Goal: Task Accomplishment & Management: Manage account settings

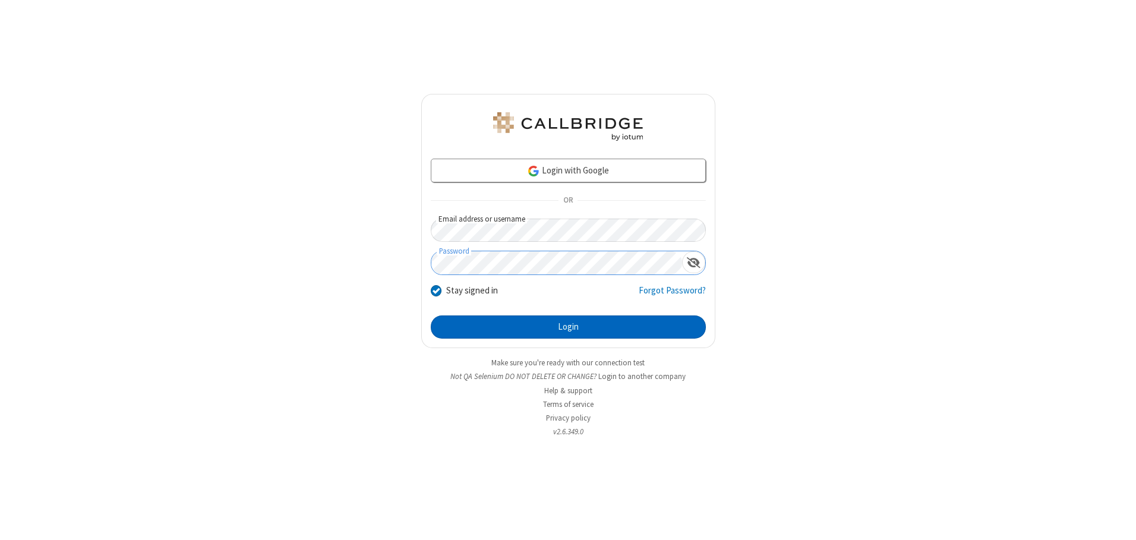
click at [568, 327] on button "Login" at bounding box center [568, 327] width 275 height 24
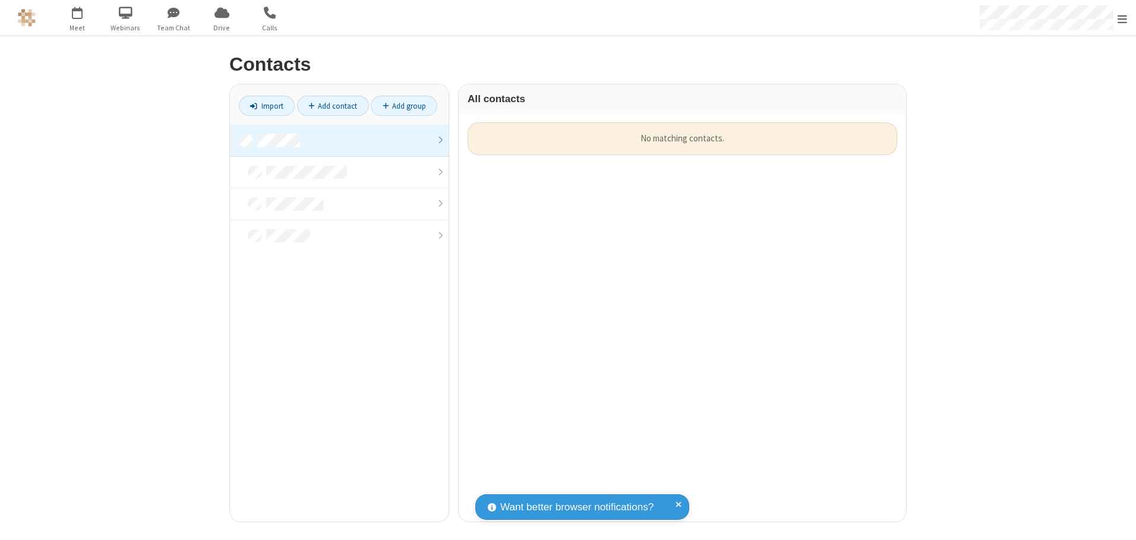
scroll to position [399, 438]
click at [339, 140] on link at bounding box center [339, 141] width 219 height 32
click at [333, 106] on link "Add contact" at bounding box center [333, 106] width 72 height 20
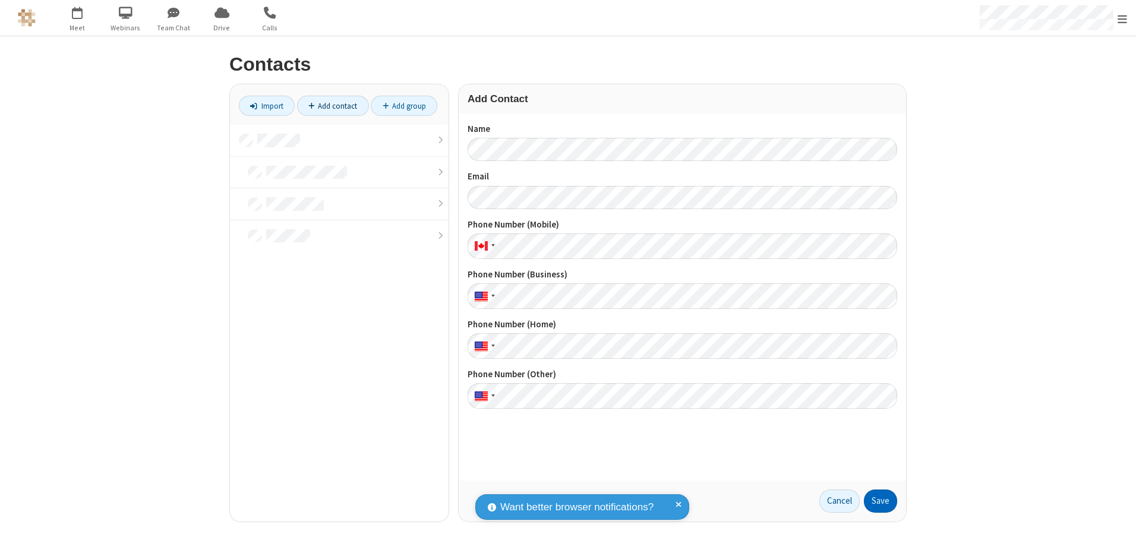
click at [881, 501] on button "Save" at bounding box center [880, 502] width 33 height 24
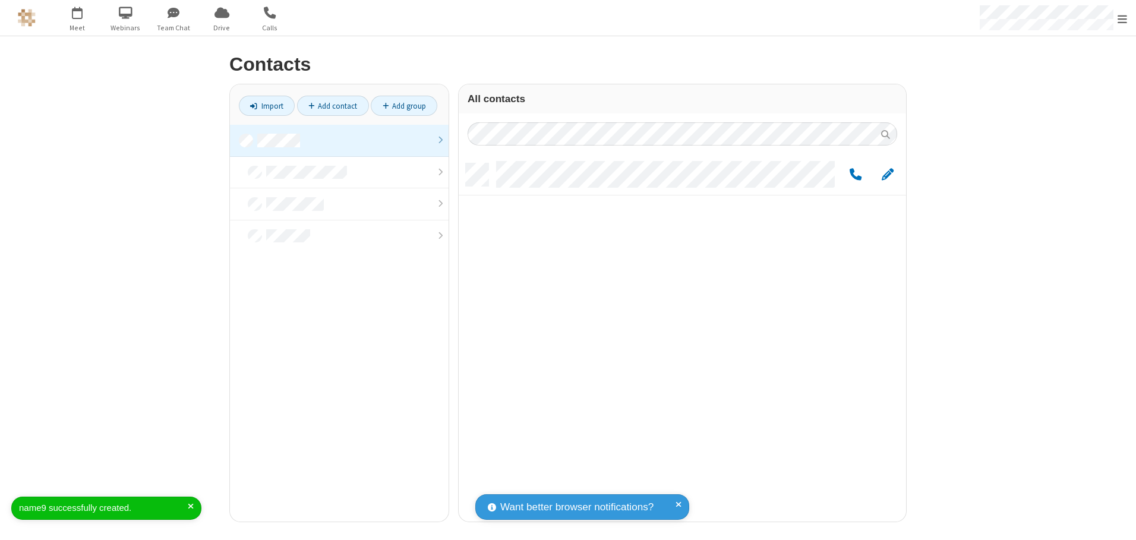
scroll to position [358, 438]
click at [333, 106] on link "Add contact" at bounding box center [333, 106] width 72 height 20
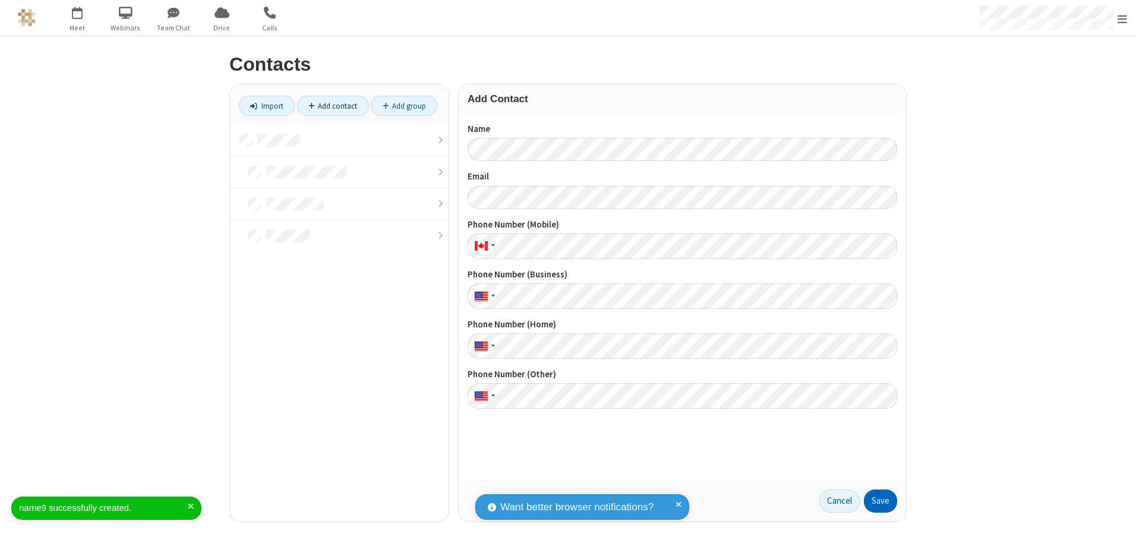
click at [881, 501] on button "Save" at bounding box center [880, 502] width 33 height 24
